Goal: Task Accomplishment & Management: Use online tool/utility

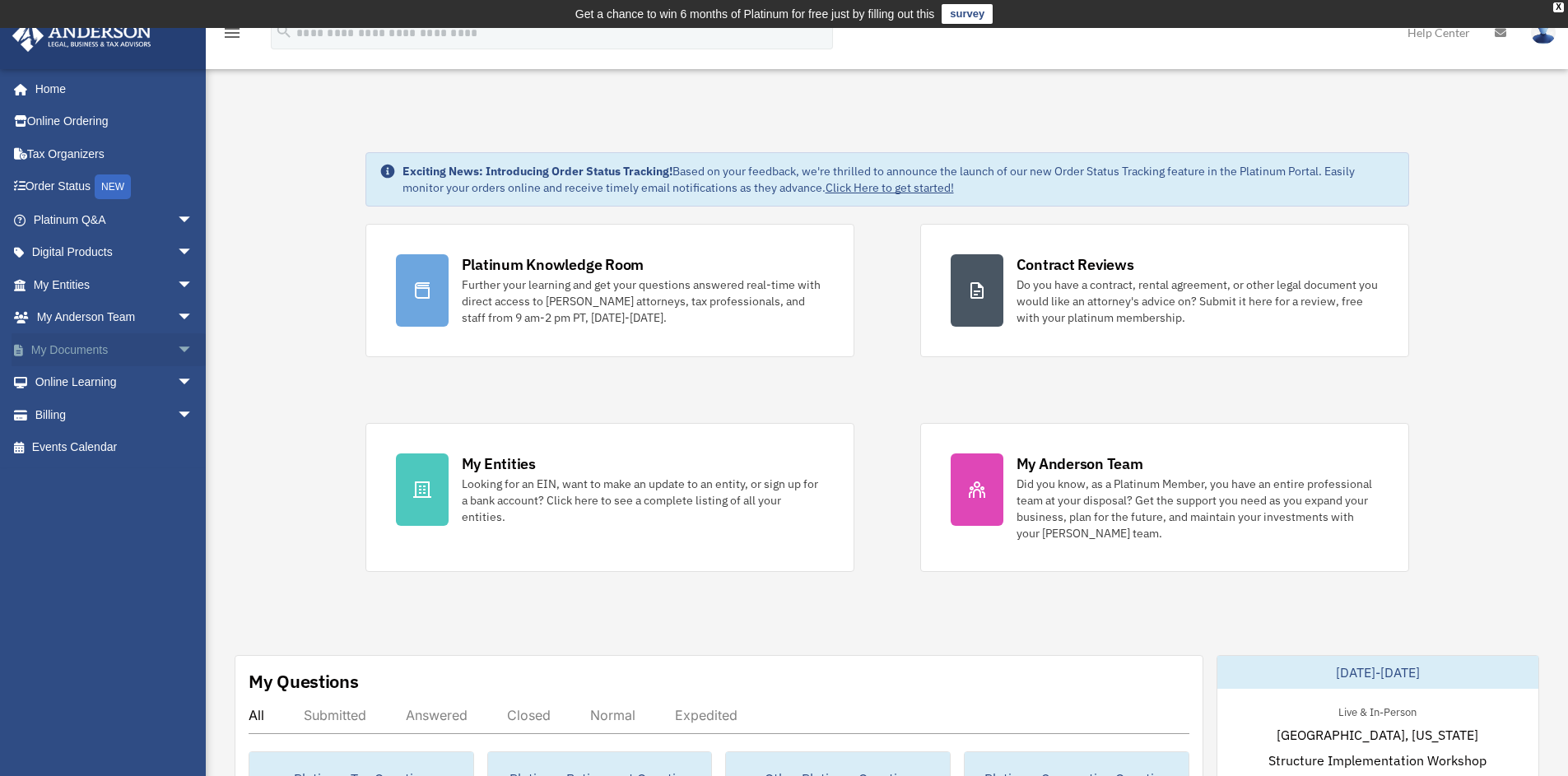
click at [78, 353] on link "My Documents arrow_drop_down" at bounding box center [114, 350] width 207 height 33
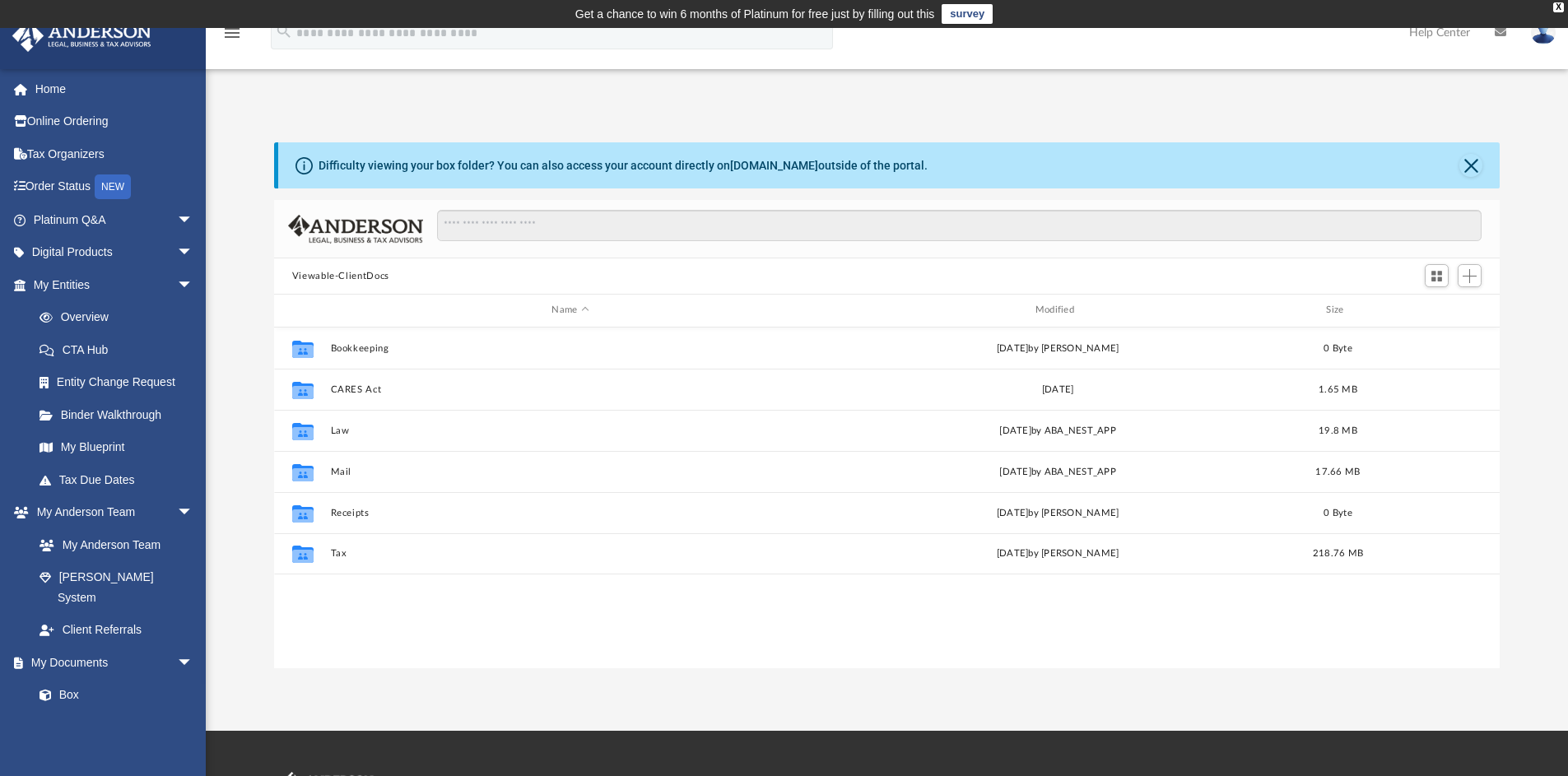
scroll to position [363, 1213]
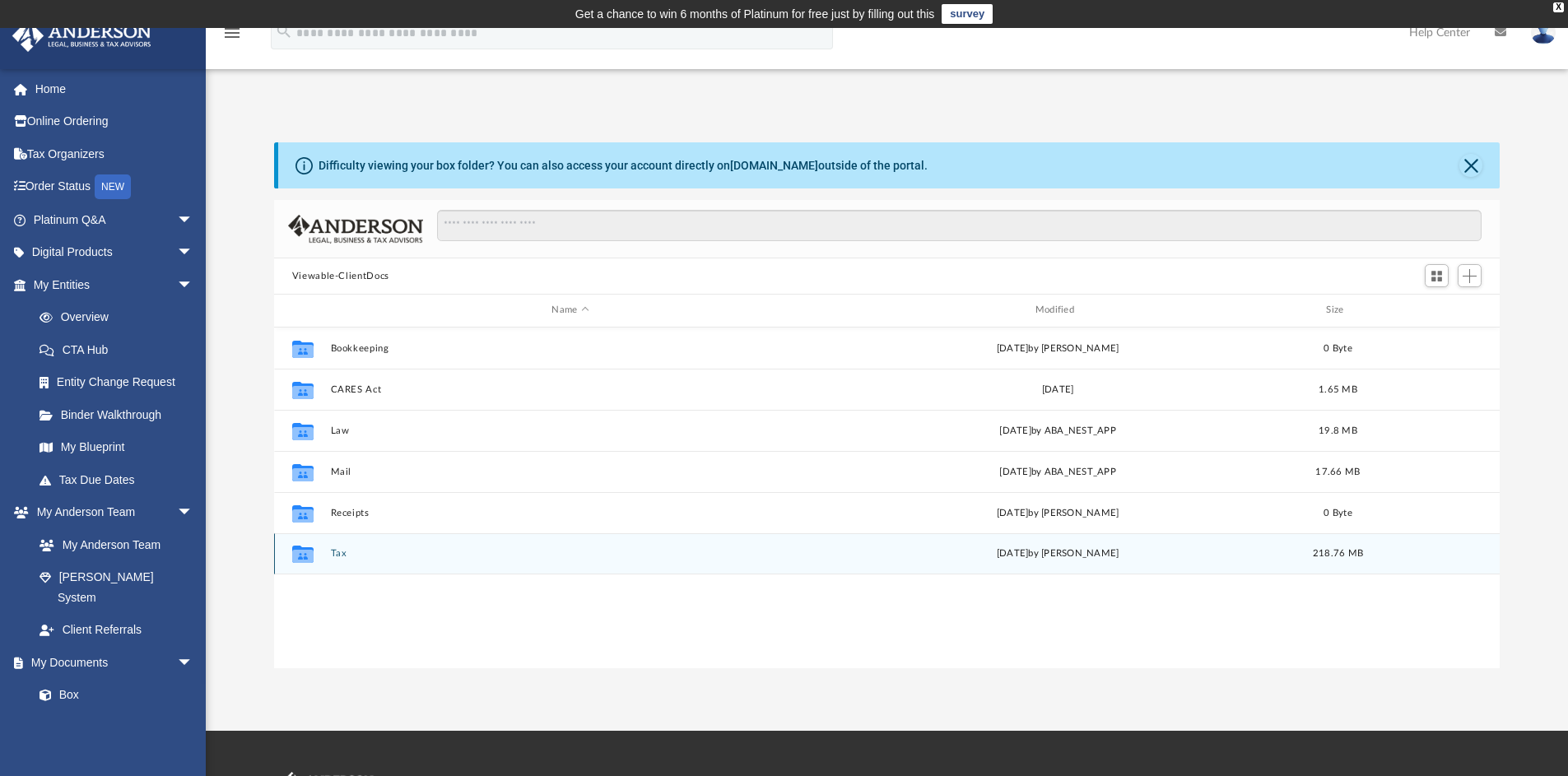
click at [830, 556] on div "[DATE] by [PERSON_NAME]" at bounding box center [1056, 553] width 479 height 15
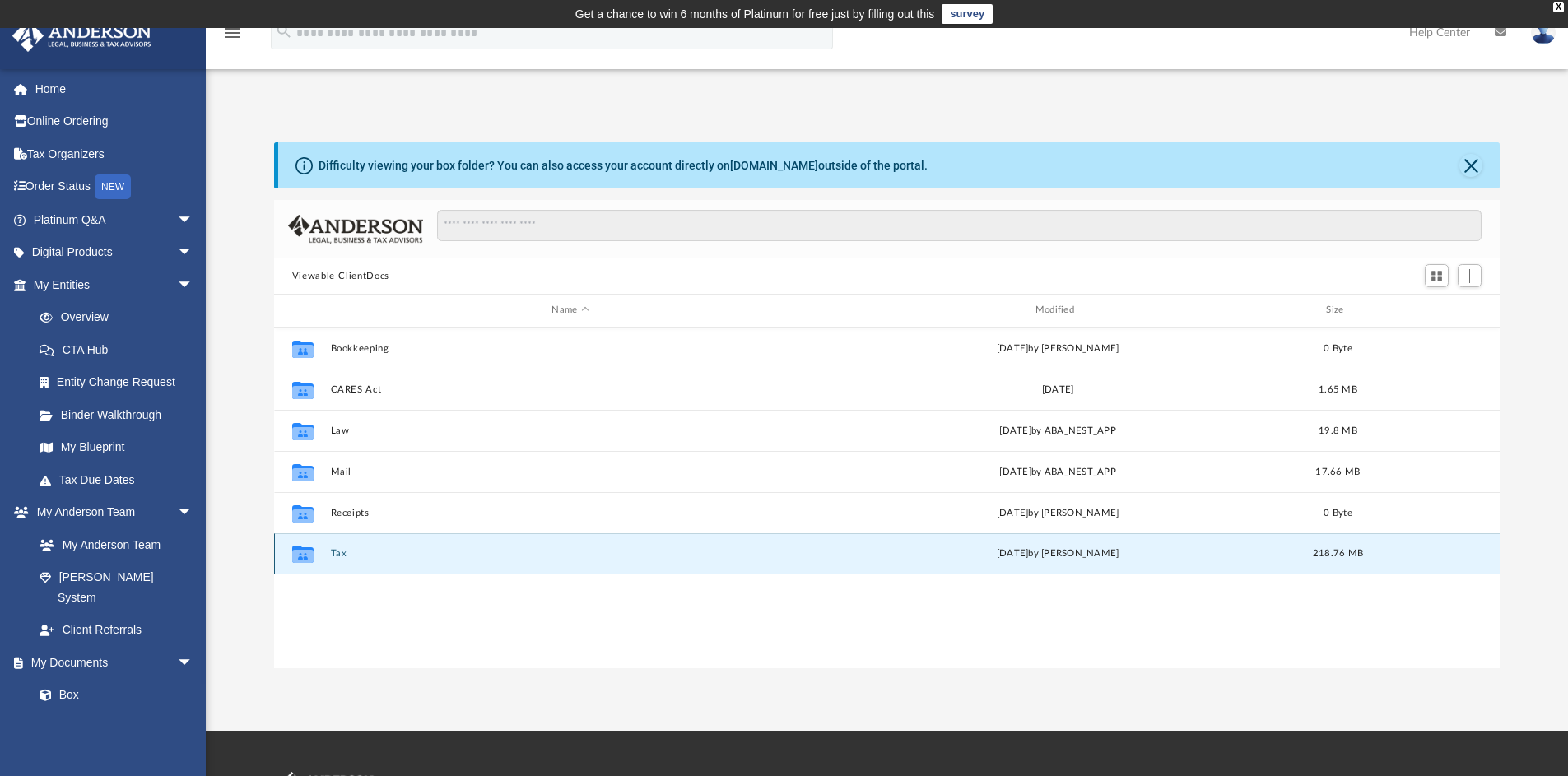
click at [574, 551] on button "Tax" at bounding box center [569, 553] width 479 height 11
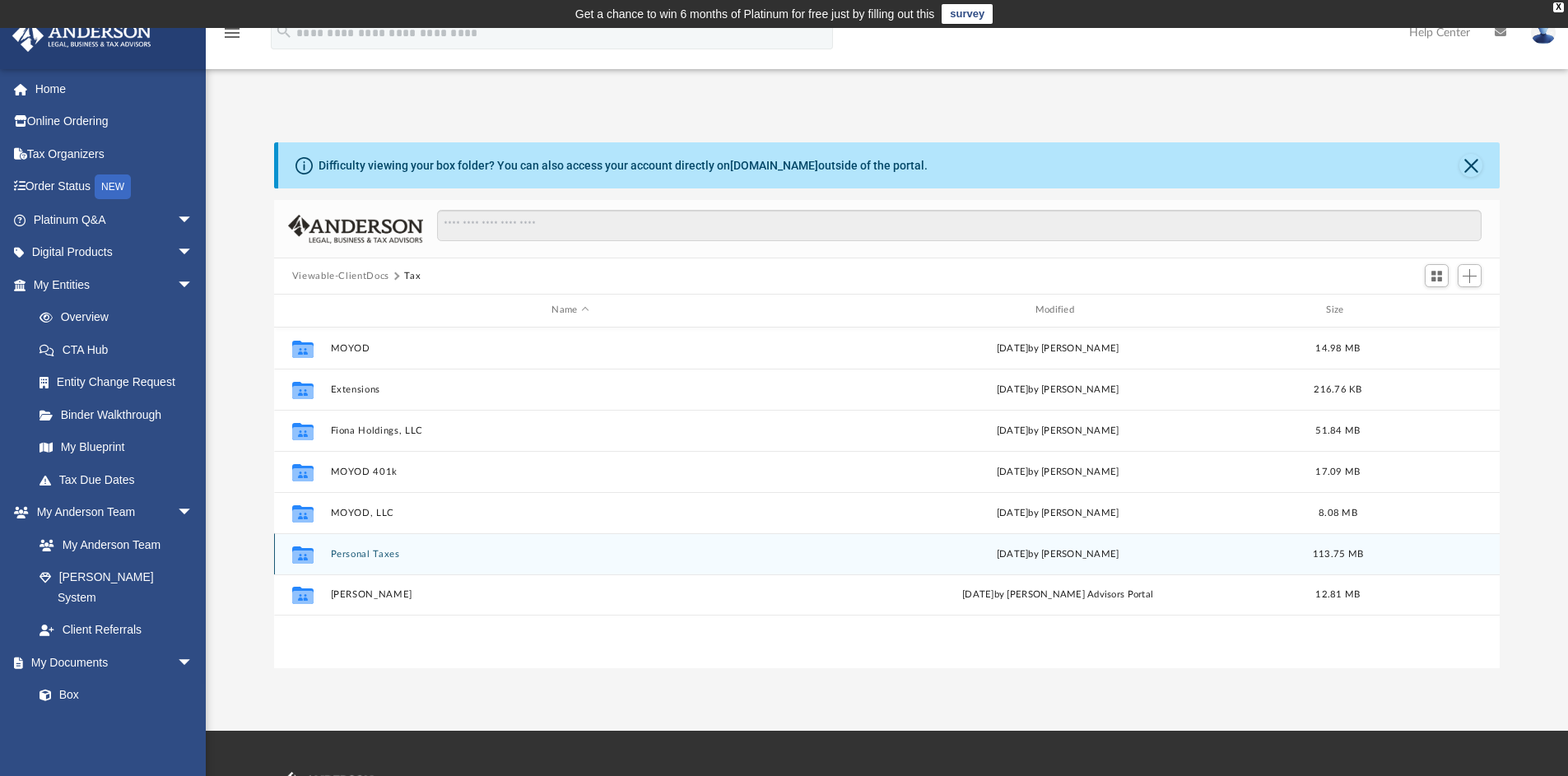
click at [535, 557] on button "Personal Taxes" at bounding box center [569, 554] width 479 height 11
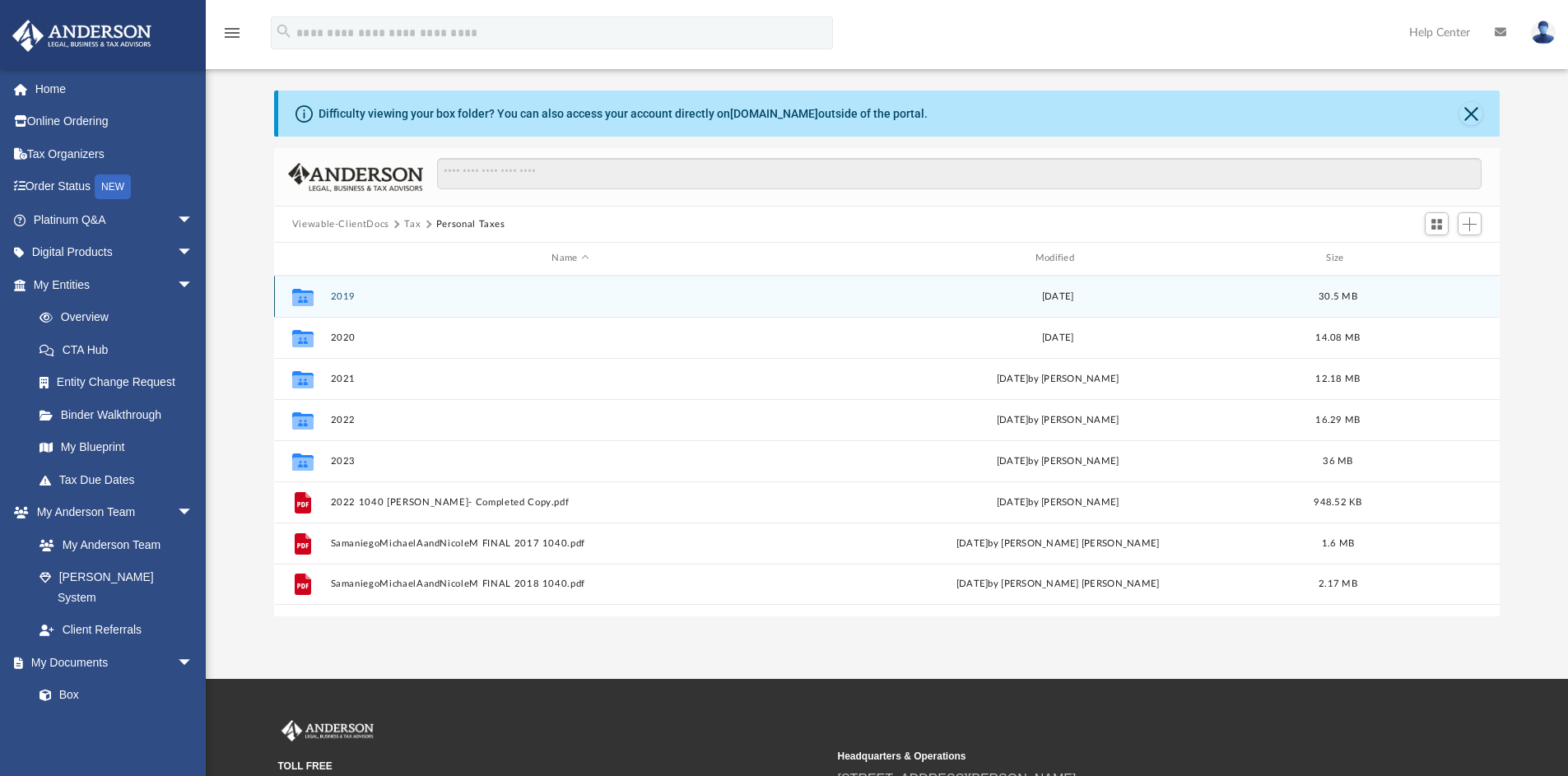
scroll to position [0, 0]
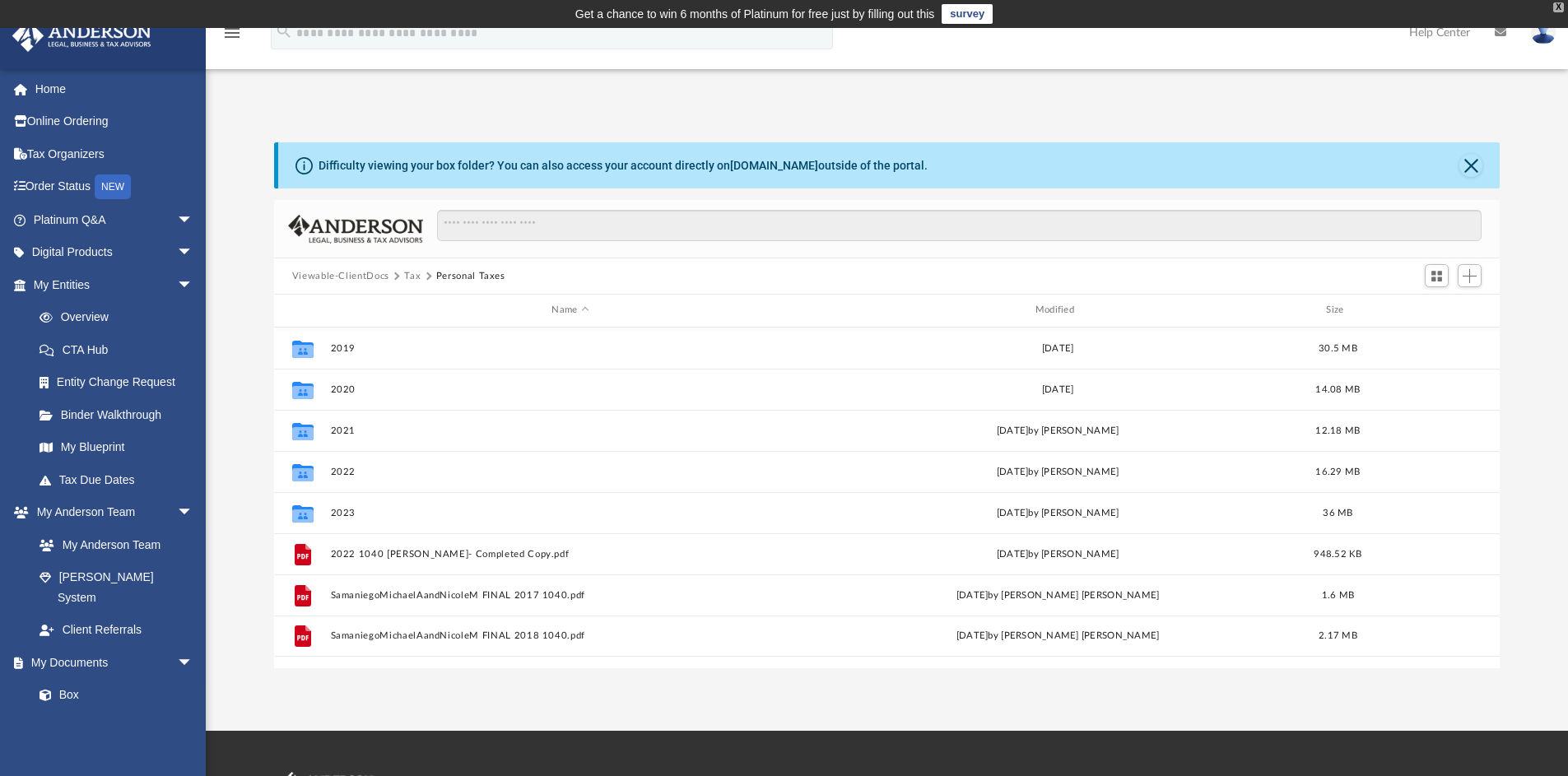
click at [1561, 8] on div "X" at bounding box center [1559, 7] width 11 height 10
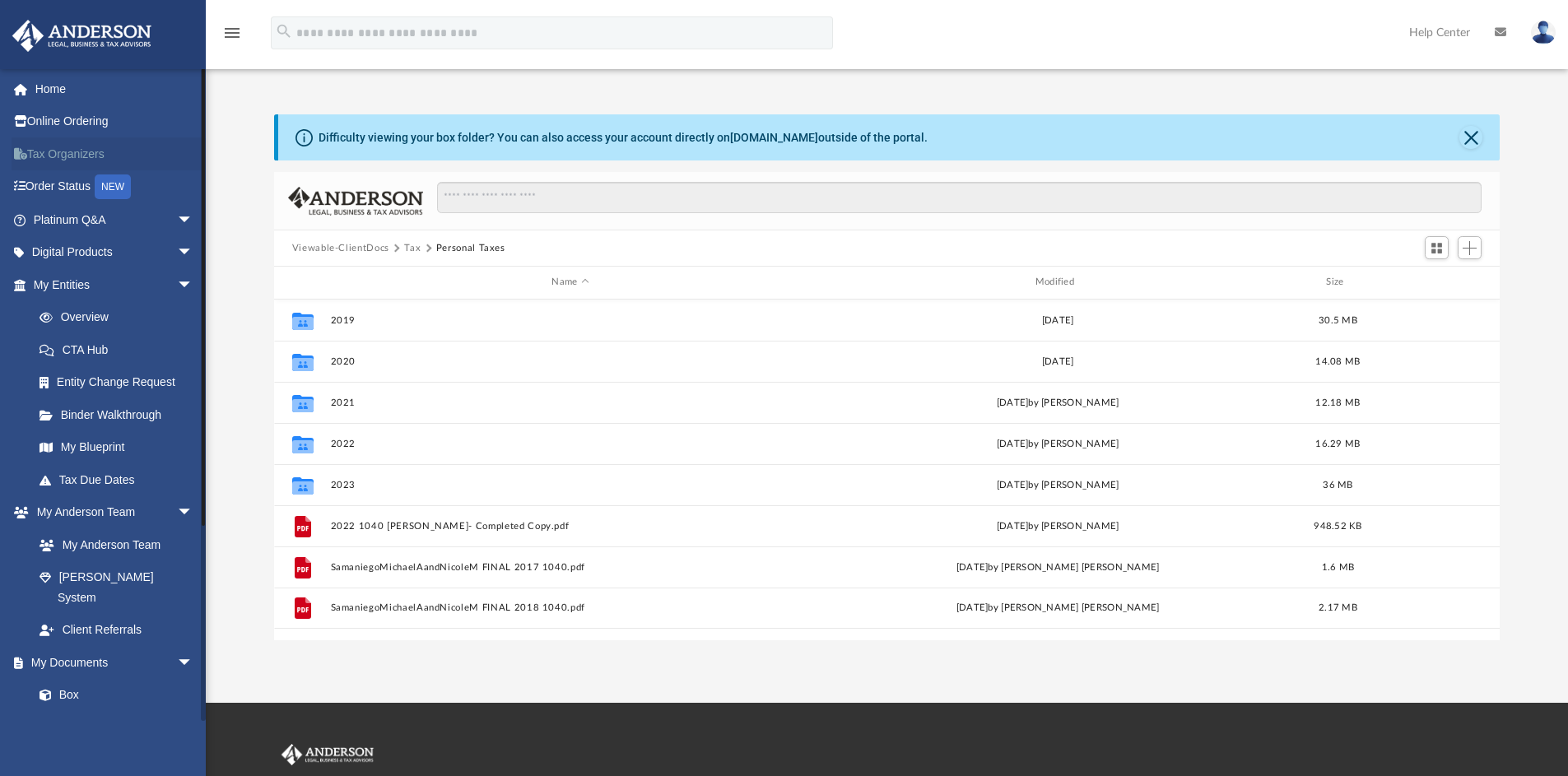
click at [66, 155] on link "Tax Organizers" at bounding box center [114, 154] width 207 height 33
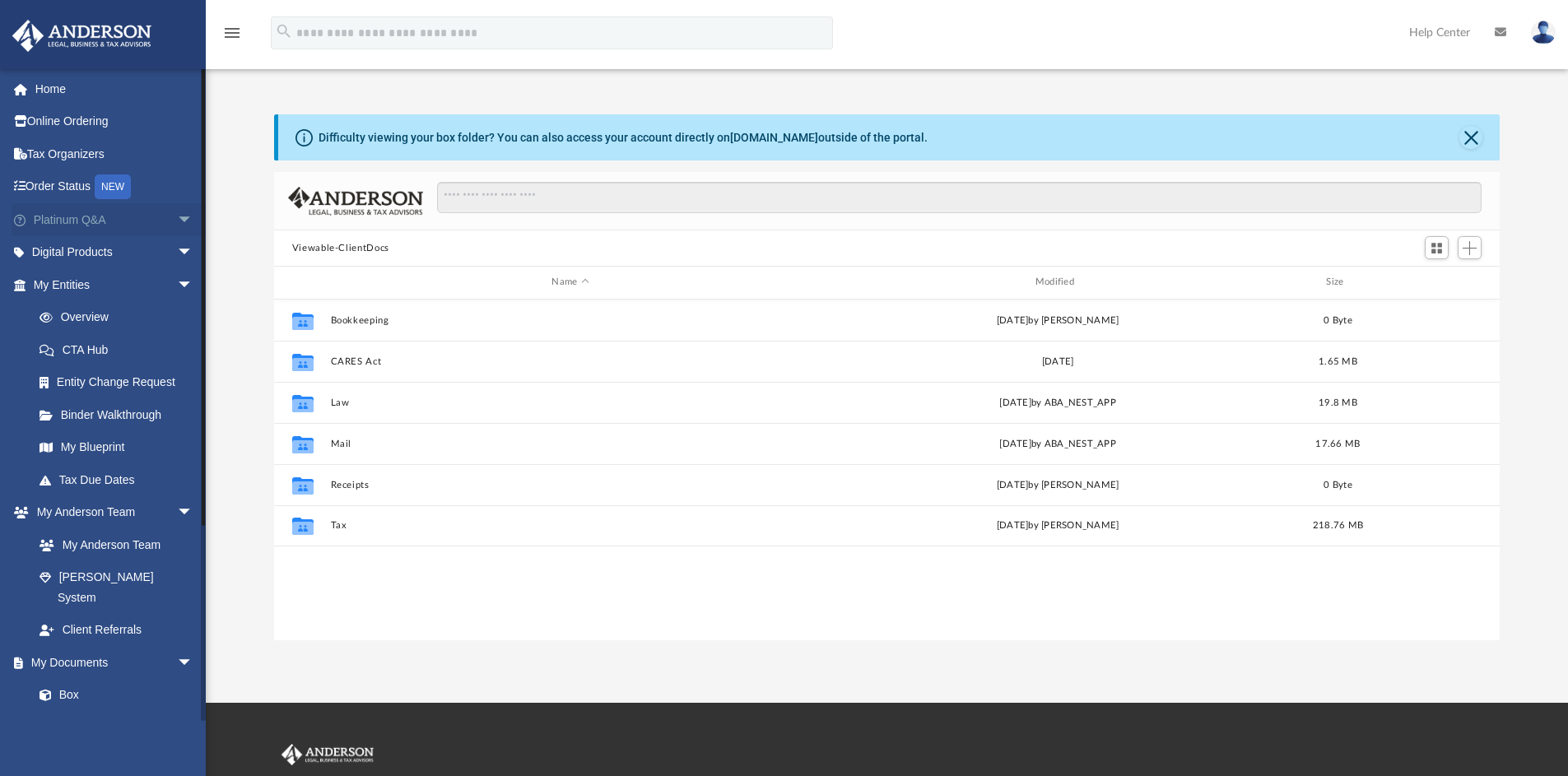
scroll to position [363, 1213]
click at [83, 646] on link "My Documents arrow_drop_down" at bounding box center [114, 663] width 207 height 33
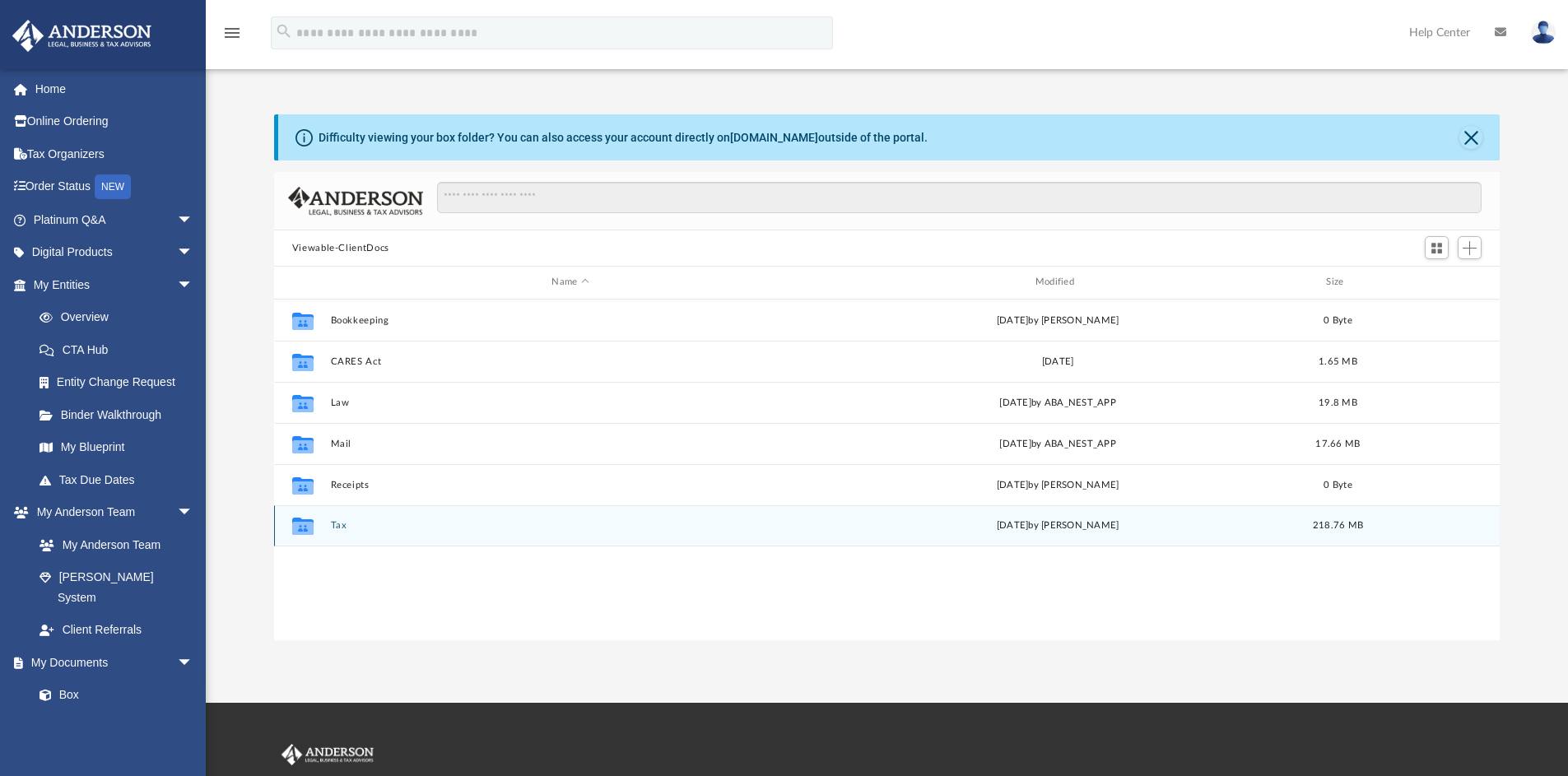
click at [817, 520] on div "[DATE] by [PERSON_NAME]" at bounding box center [1056, 526] width 479 height 15
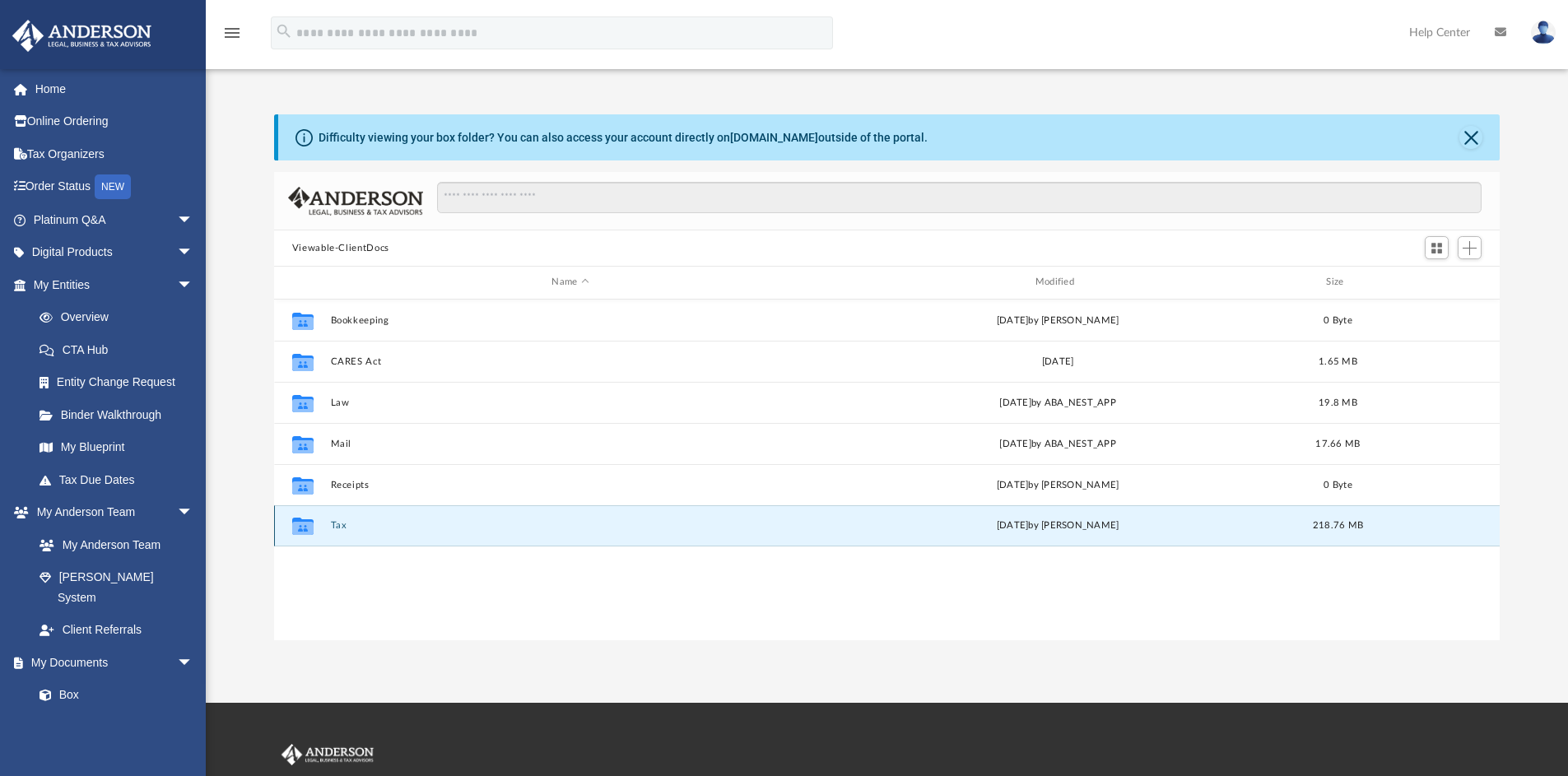
click at [730, 532] on div "Collaborated Folder Tax [DATE] by [PERSON_NAME] 218.76 MB" at bounding box center [887, 526] width 1227 height 41
click at [743, 525] on button "Tax" at bounding box center [569, 526] width 479 height 11
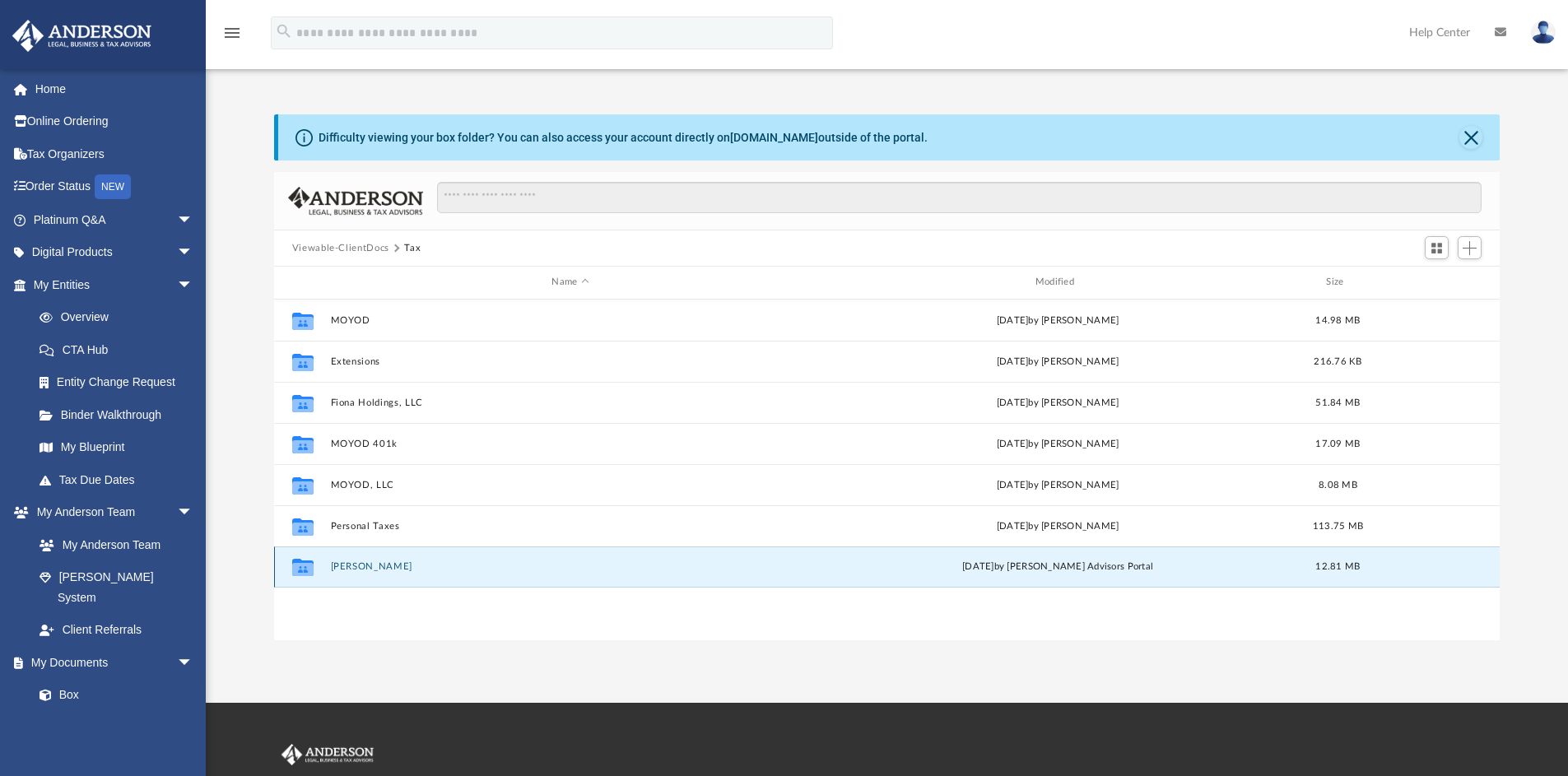
click at [553, 566] on button "[PERSON_NAME]" at bounding box center [569, 566] width 479 height 11
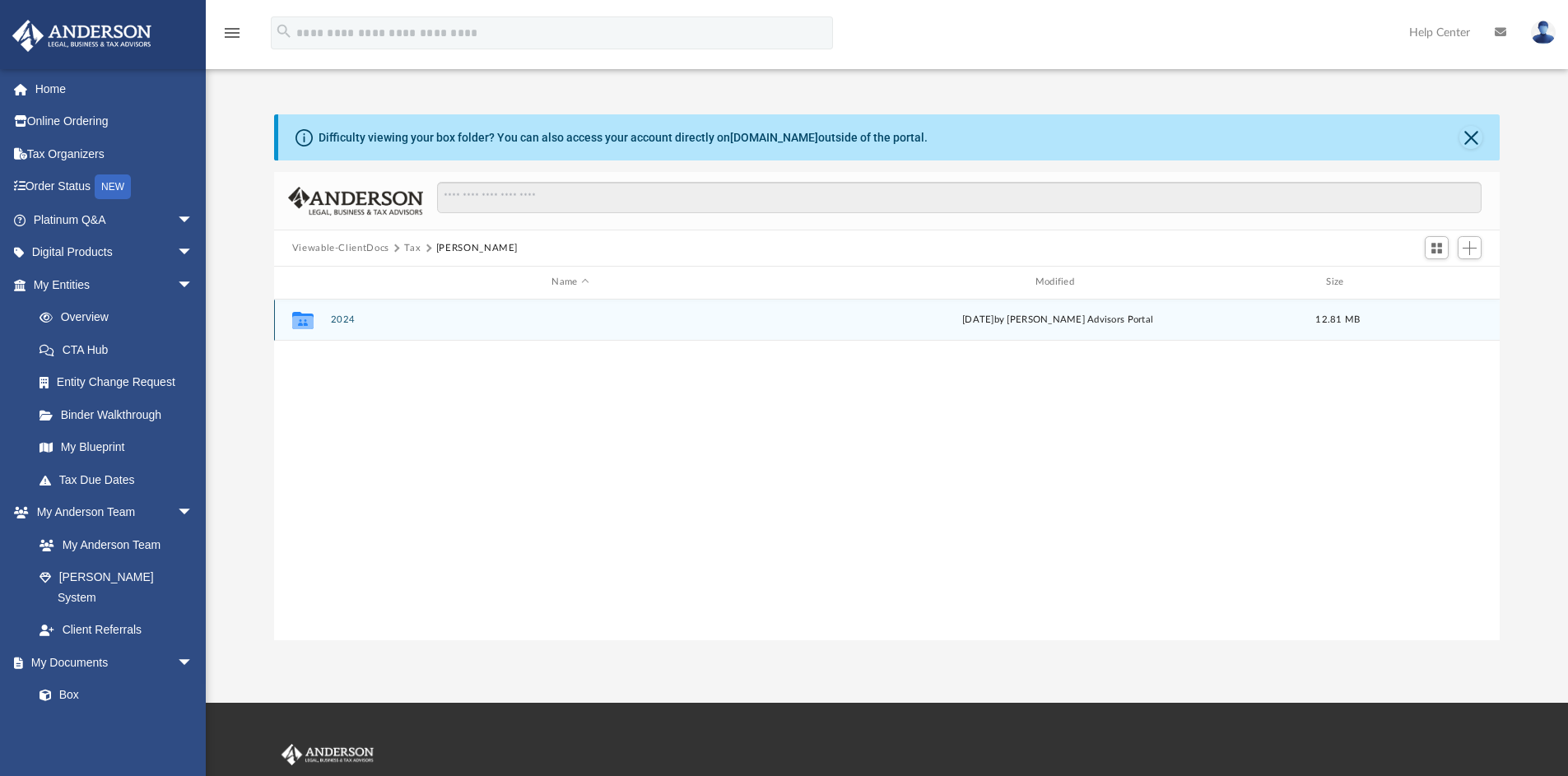
click at [613, 324] on button "2024" at bounding box center [569, 320] width 479 height 11
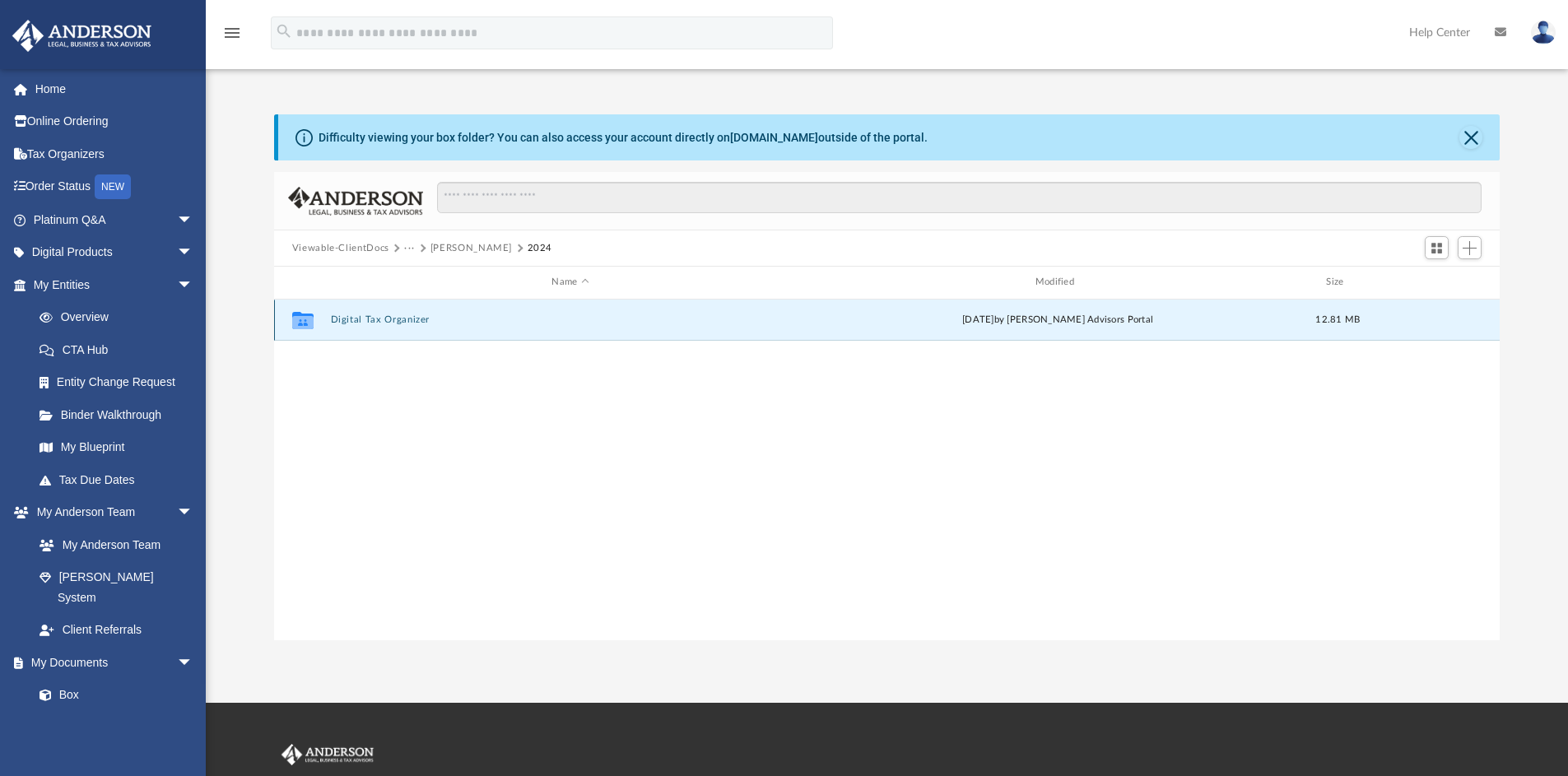
click at [613, 324] on button "Digital Tax Organizer" at bounding box center [569, 320] width 479 height 11
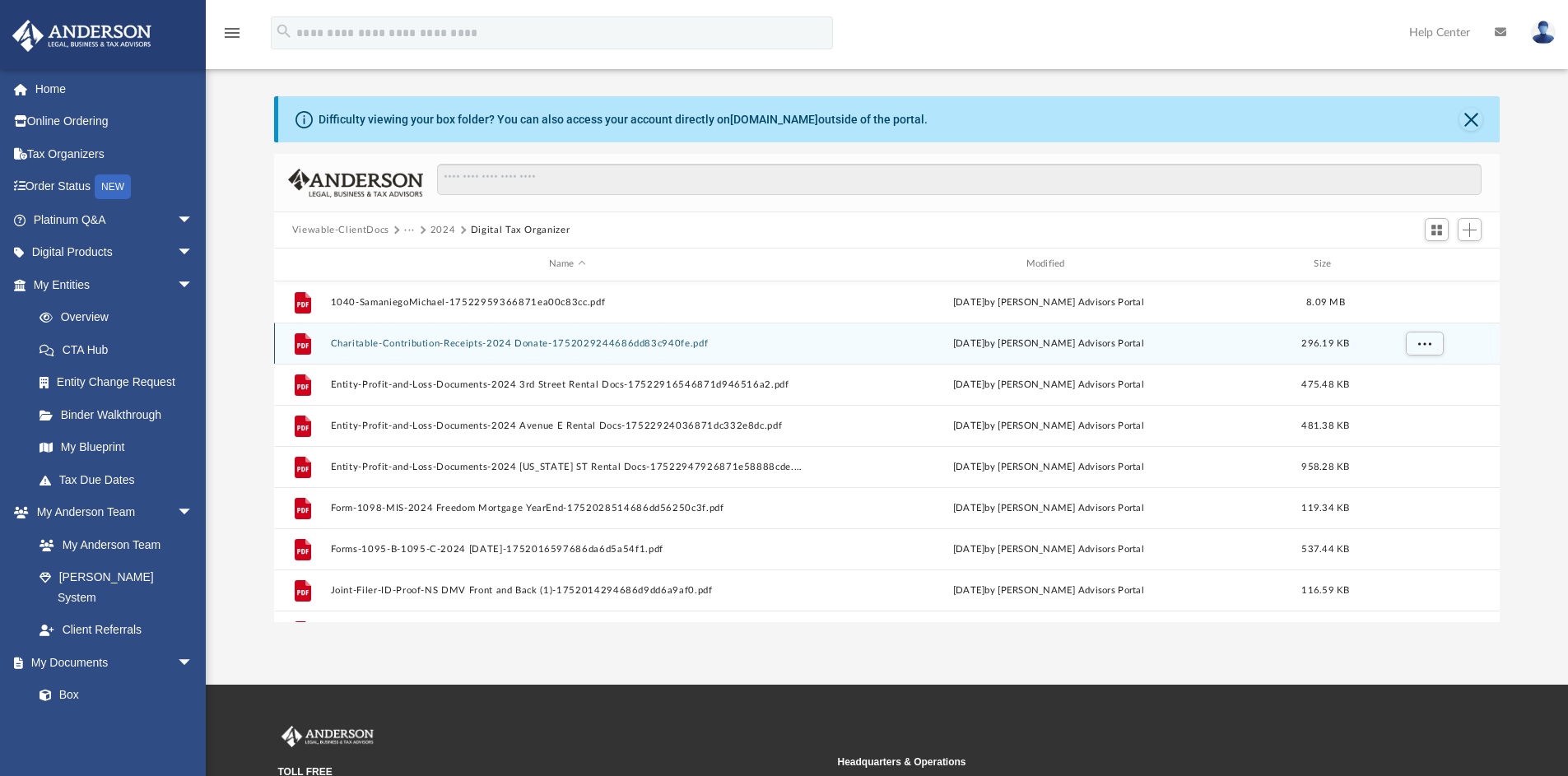
scroll to position [0, 0]
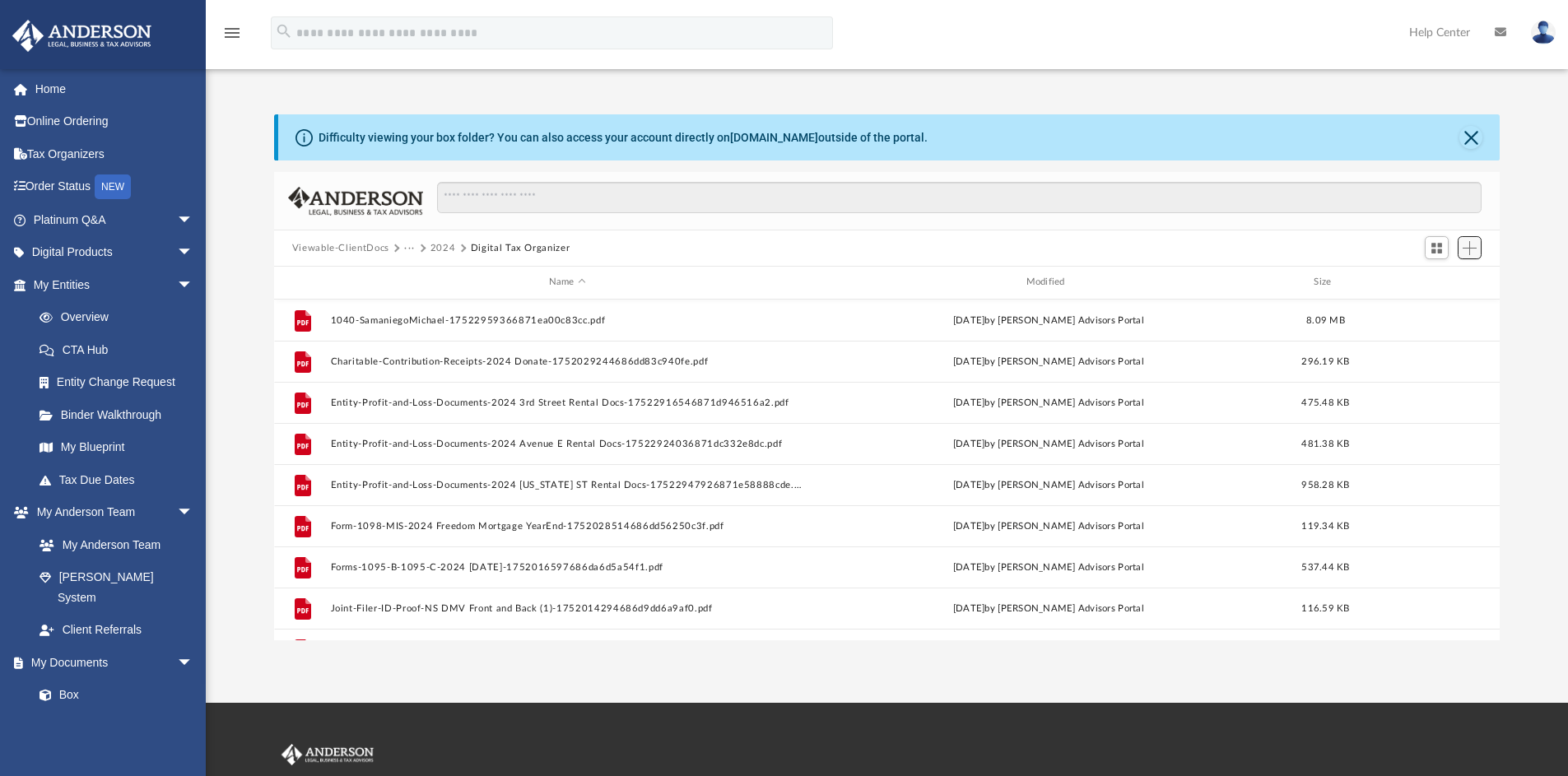
click at [1470, 245] on span "Add" at bounding box center [1469, 248] width 14 height 14
click at [1442, 278] on li "Upload" at bounding box center [1446, 281] width 53 height 18
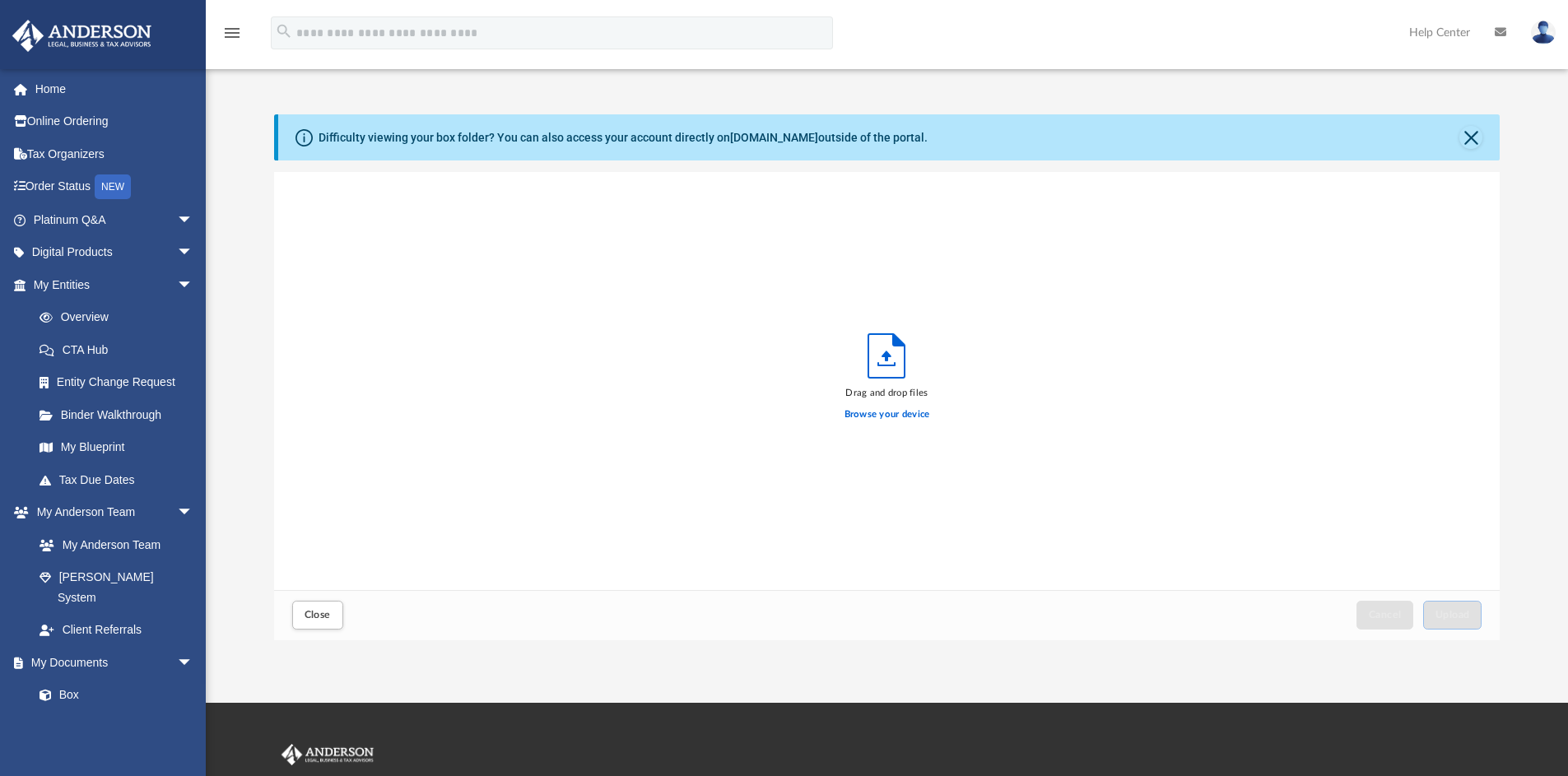
scroll to position [405, 1213]
click at [883, 416] on label "Browse your device" at bounding box center [887, 414] width 85 height 15
click at [0, 0] on input "Browse your device" at bounding box center [0, 0] width 0 height 0
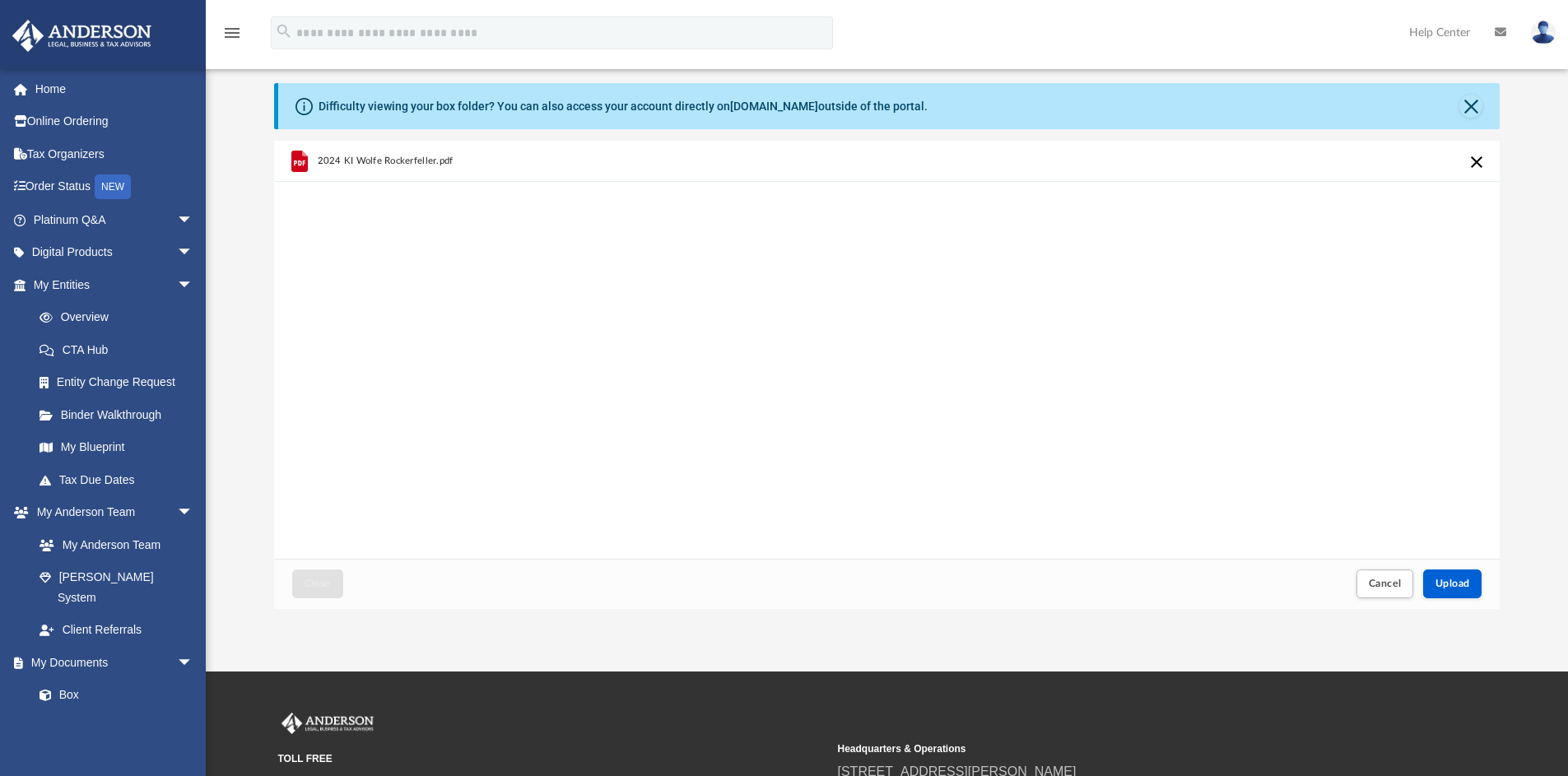
scroll to position [0, 0]
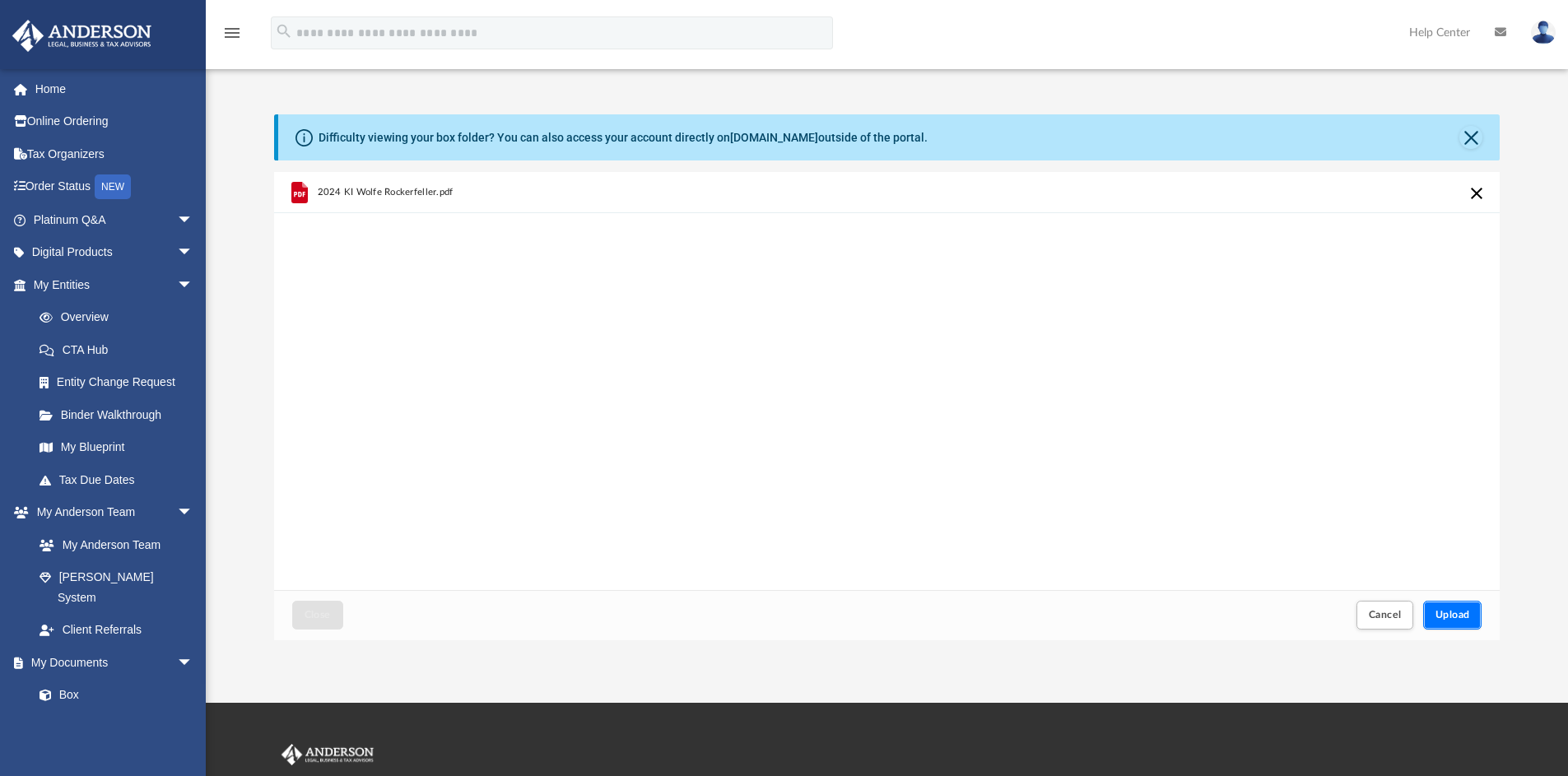
click at [1456, 614] on span "Upload" at bounding box center [1452, 615] width 34 height 10
click at [312, 615] on span "Close" at bounding box center [317, 615] width 26 height 10
